Goal: Task Accomplishment & Management: Complete application form

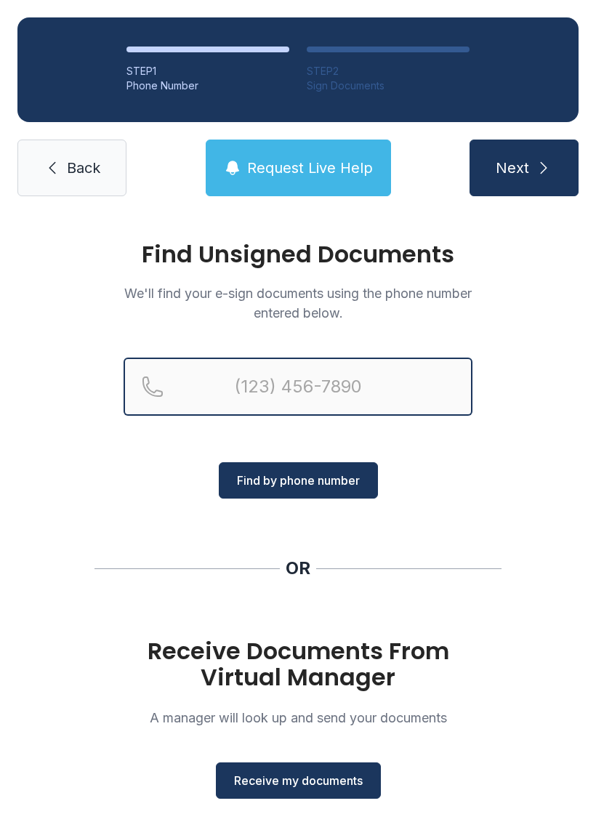
click at [278, 381] on input "Reservation phone number" at bounding box center [297, 386] width 349 height 58
type input "("
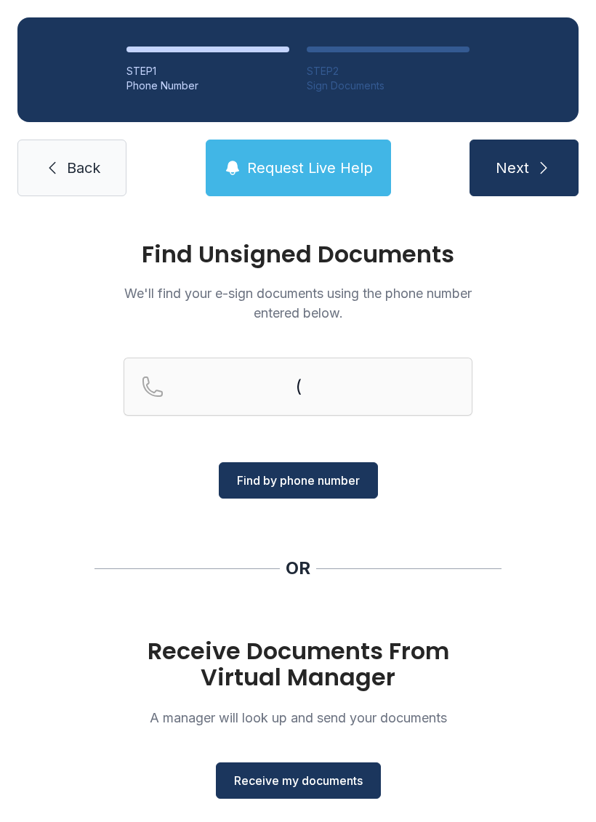
click at [551, 391] on div "Find Unsigned Documents We'll find your e-sign documents using the phone number…" at bounding box center [298, 535] width 596 height 643
click at [301, 786] on span "Receive my documents" at bounding box center [298, 779] width 129 height 17
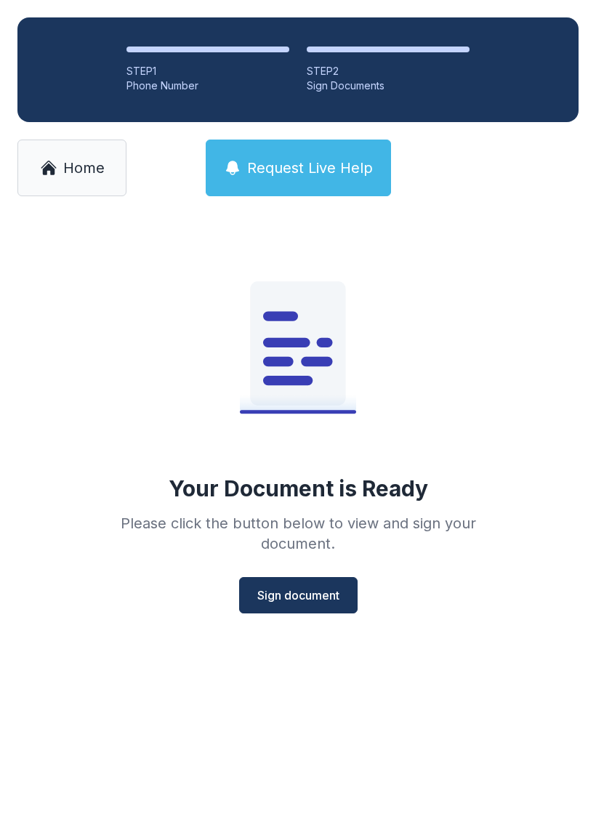
click at [306, 584] on button "Sign document" at bounding box center [298, 595] width 118 height 36
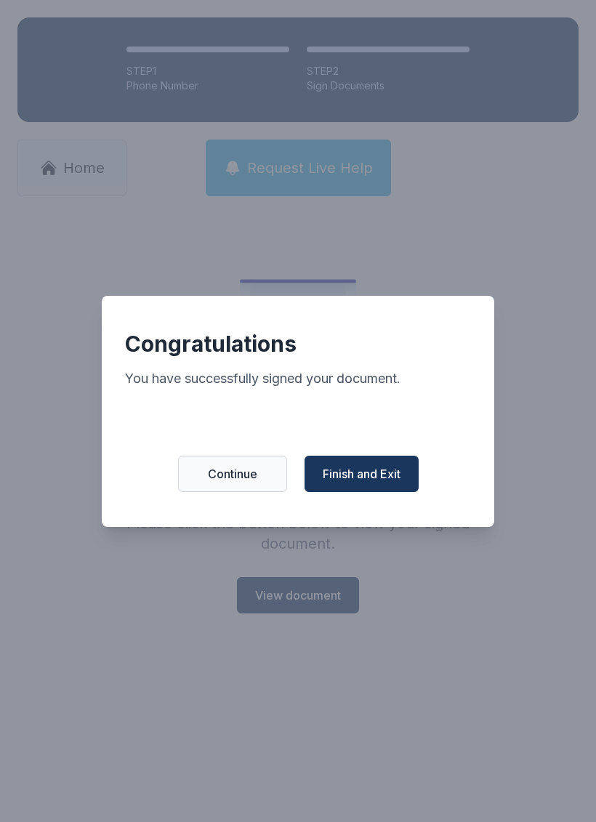
click at [381, 482] on span "Finish and Exit" at bounding box center [362, 473] width 78 height 17
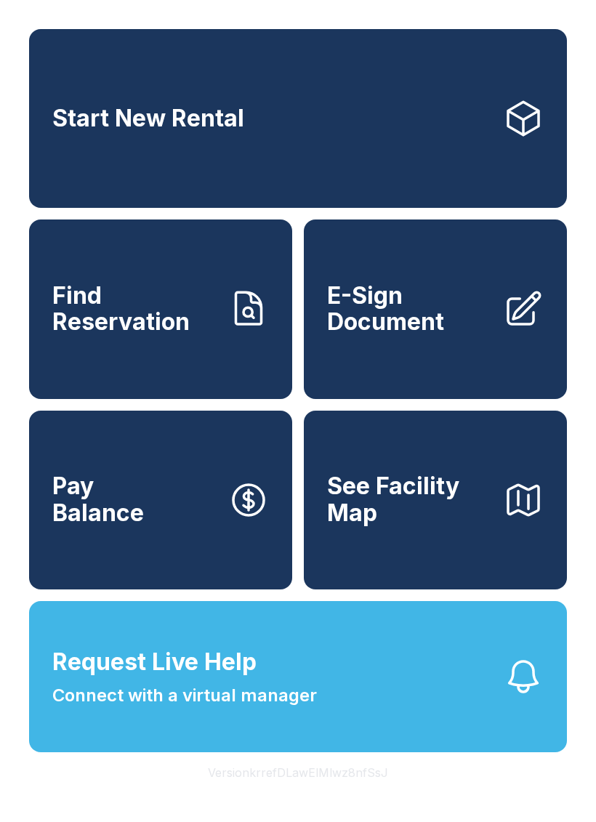
click at [215, 132] on span "Start New Rental" at bounding box center [148, 118] width 192 height 27
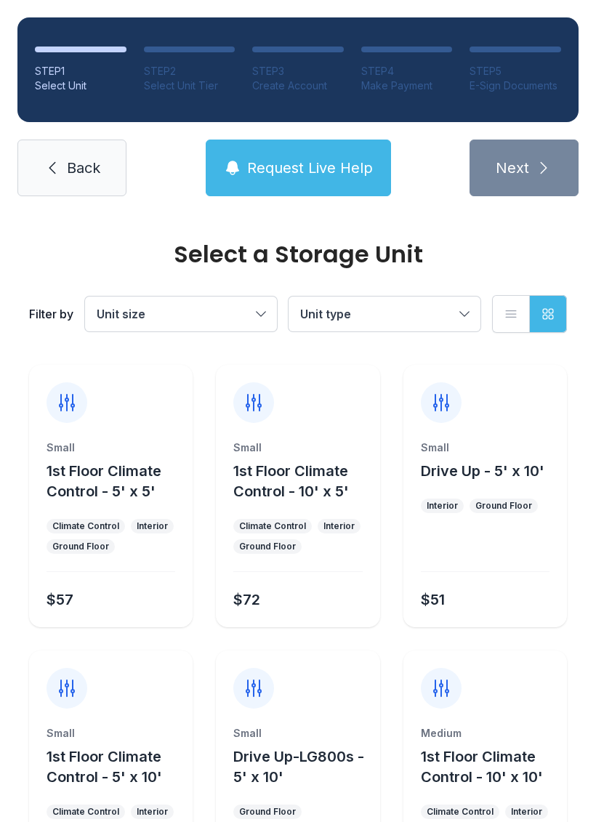
click at [290, 167] on span "Request Live Help" at bounding box center [310, 168] width 126 height 20
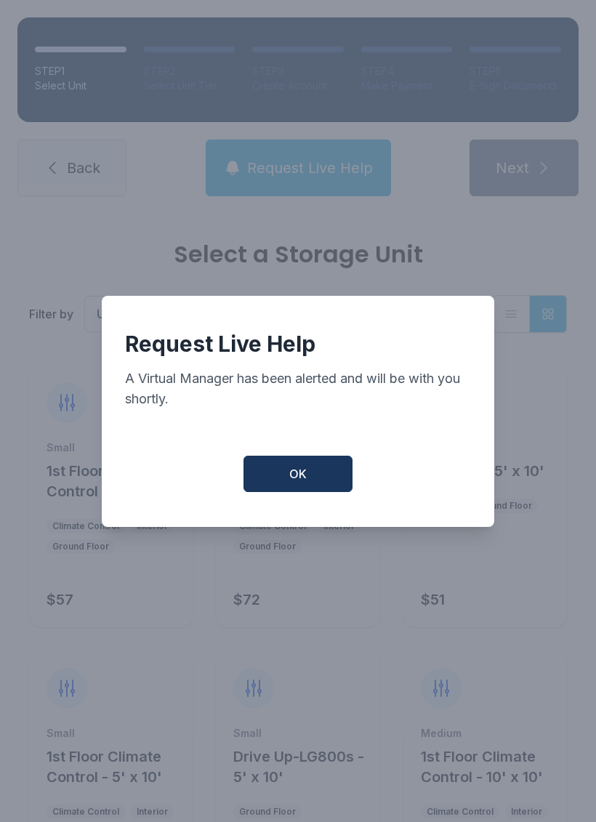
click at [299, 491] on button "OK" at bounding box center [297, 473] width 109 height 36
